Goal: Information Seeking & Learning: Find specific fact

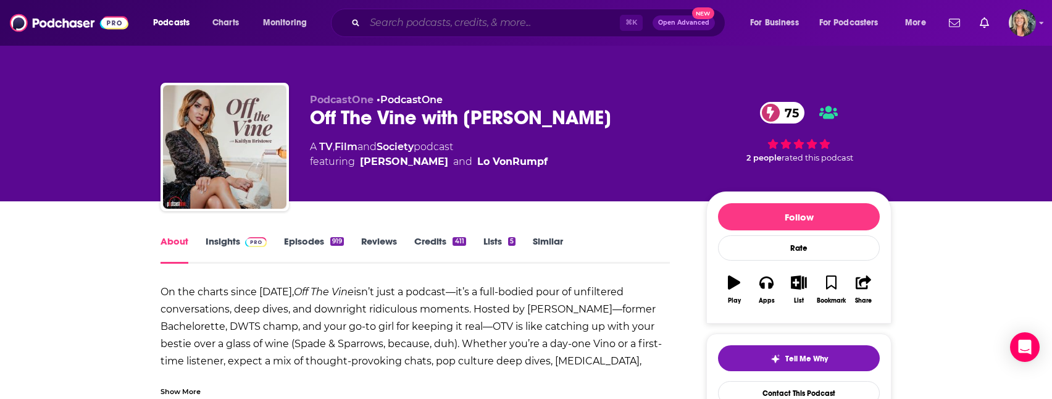
click at [396, 23] on input "Search podcasts, credits, & more..." at bounding box center [492, 23] width 255 height 20
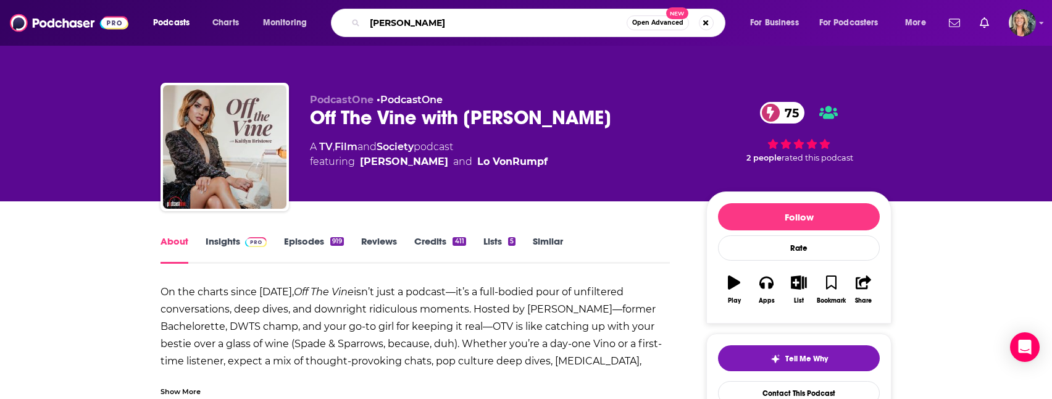
type input "[PERSON_NAME]"
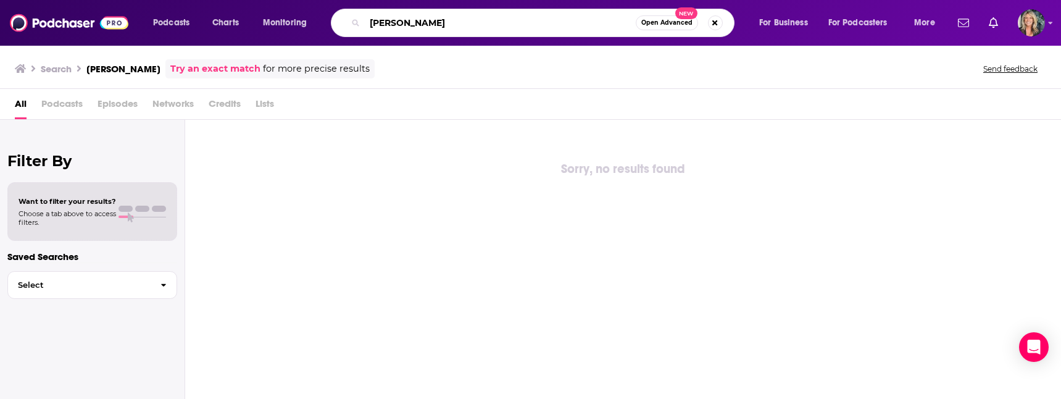
click at [430, 27] on input "[PERSON_NAME]" at bounding box center [500, 23] width 271 height 20
type input "hoda"
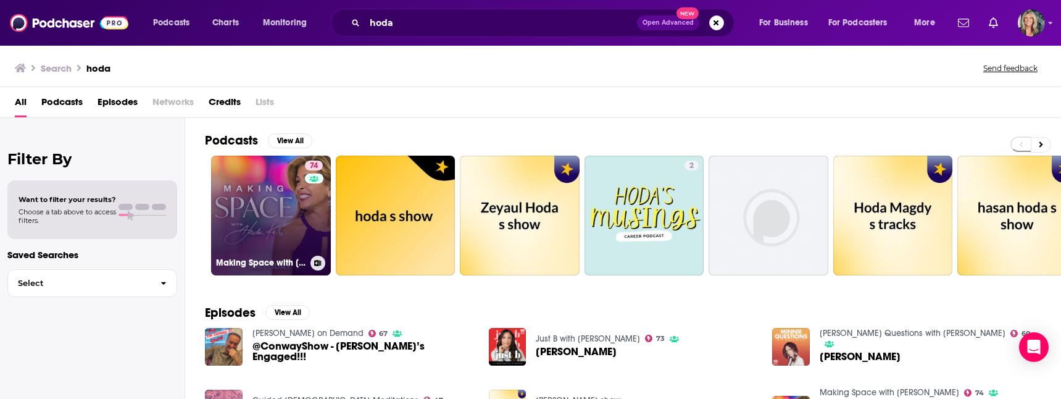
click at [248, 223] on link "74 Making Space with [PERSON_NAME]" at bounding box center [271, 216] width 120 height 120
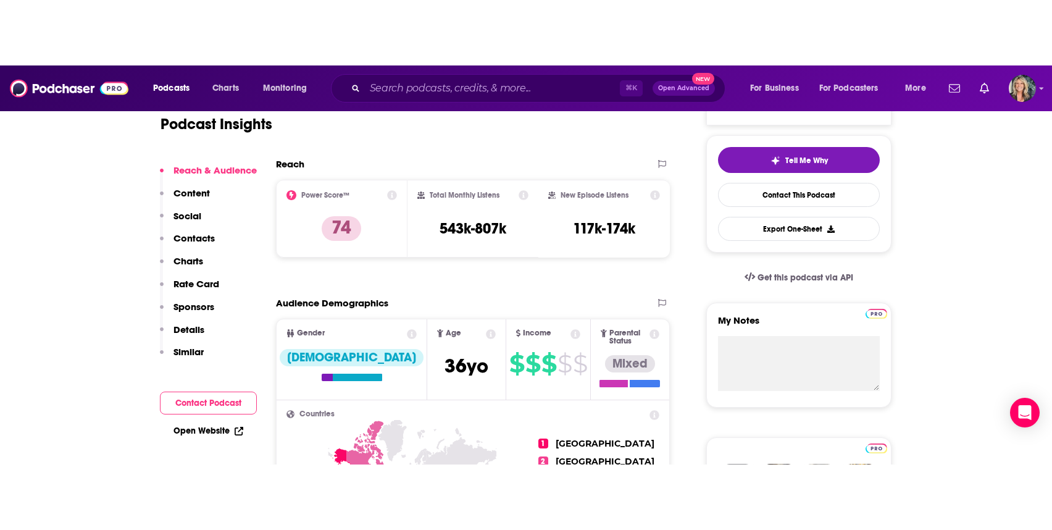
scroll to position [264, 0]
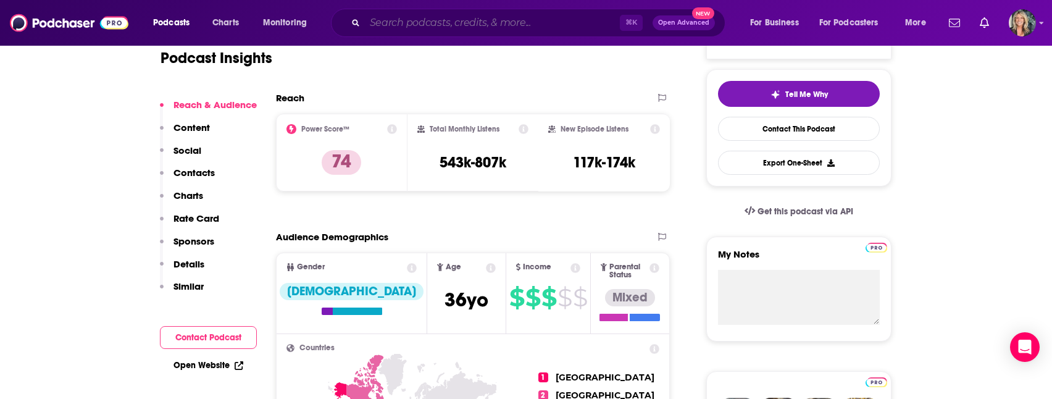
click at [404, 30] on input "Search podcasts, credits, & more..." at bounding box center [492, 23] width 255 height 20
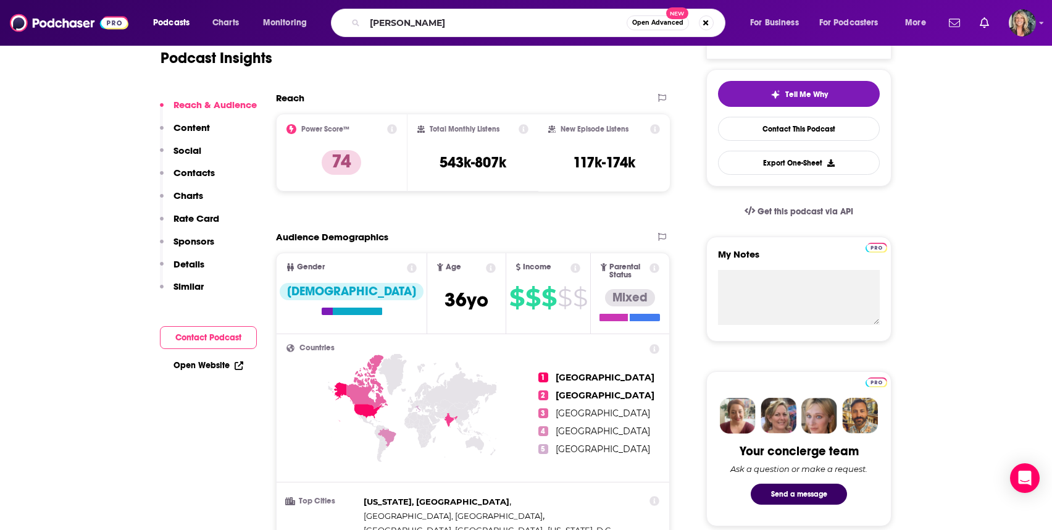
click at [483, 34] on div "[PERSON_NAME] Open Advanced New" at bounding box center [528, 23] width 395 height 28
click at [470, 17] on input "[PERSON_NAME]" at bounding box center [496, 23] width 262 height 20
type input "m"
type input "[PERSON_NAME]"
